Goal: Navigation & Orientation: Find specific page/section

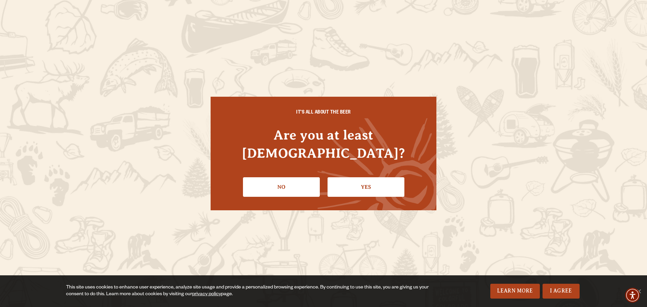
click at [337, 180] on link "Yes" at bounding box center [365, 187] width 77 height 20
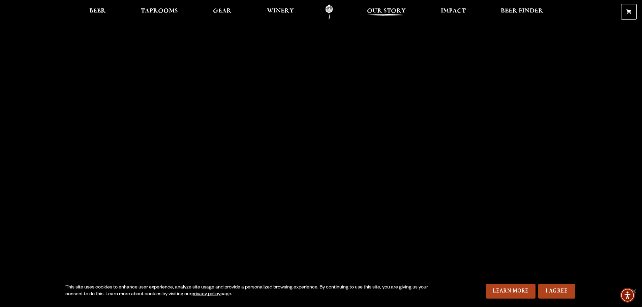
click at [378, 10] on span "Our Story" at bounding box center [386, 10] width 39 height 5
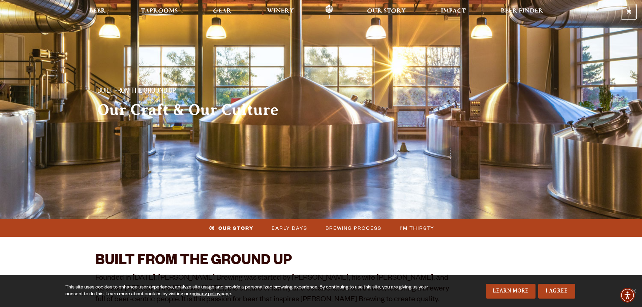
click at [162, 10] on span "Taprooms" at bounding box center [159, 10] width 37 height 5
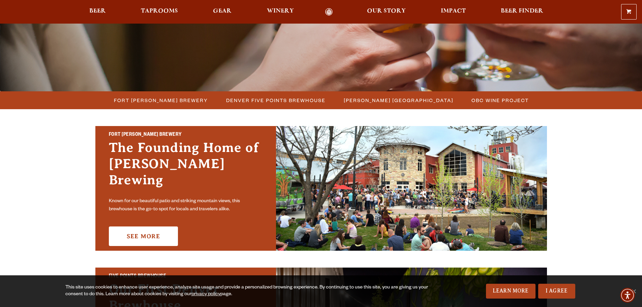
scroll to position [168, 0]
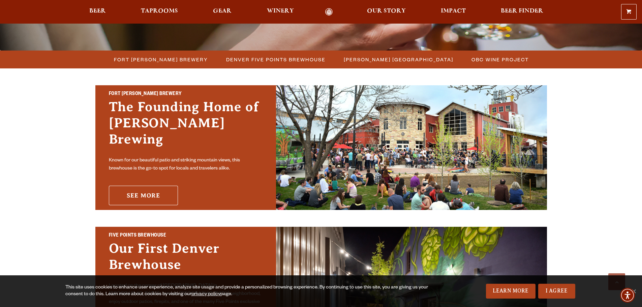
click at [167, 186] on link "See More" at bounding box center [143, 196] width 69 height 20
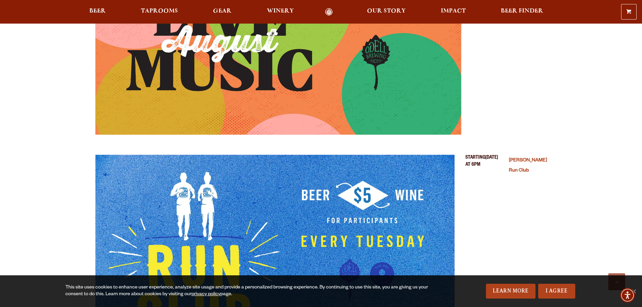
scroll to position [1684, 0]
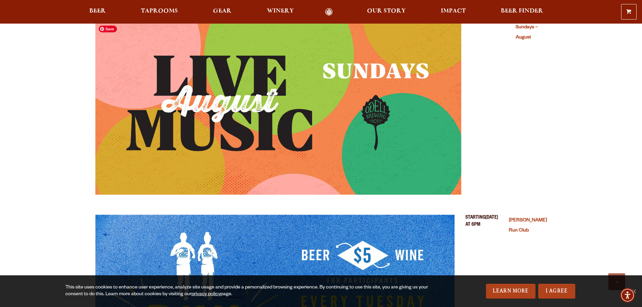
click at [293, 151] on img "Live Music Sundays – August (opens in a new window)" at bounding box center [278, 102] width 366 height 183
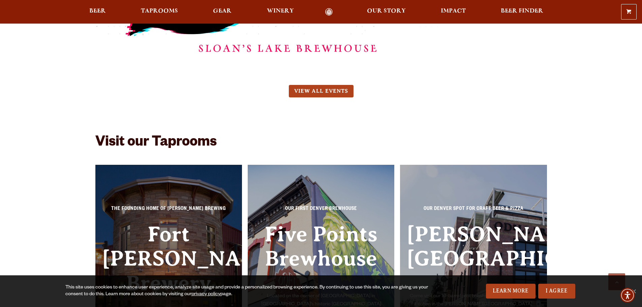
scroll to position [4244, 0]
